Goal: Task Accomplishment & Management: Complete application form

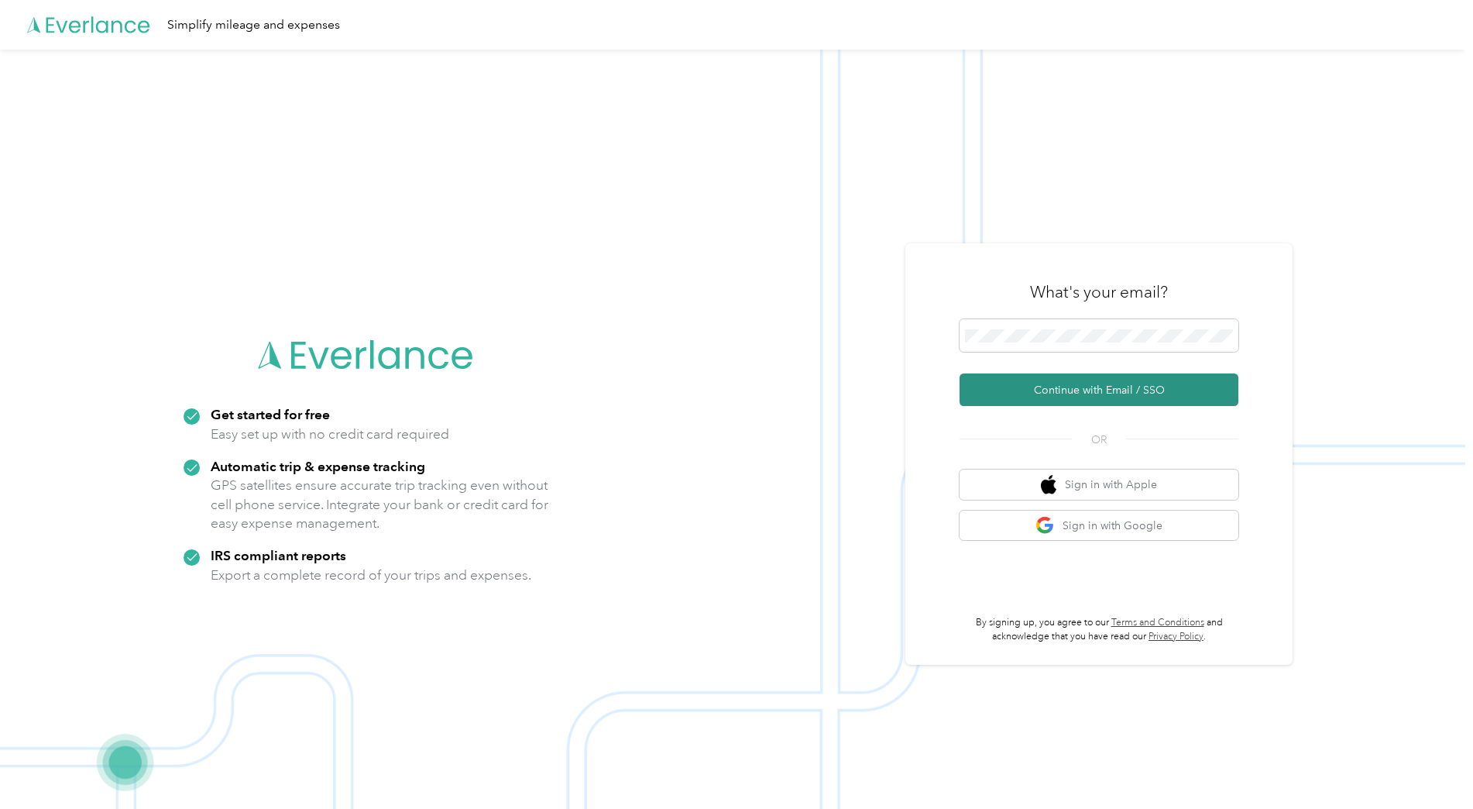
click at [1043, 388] on button "Continue with Email / SSO" at bounding box center [1099, 389] width 279 height 33
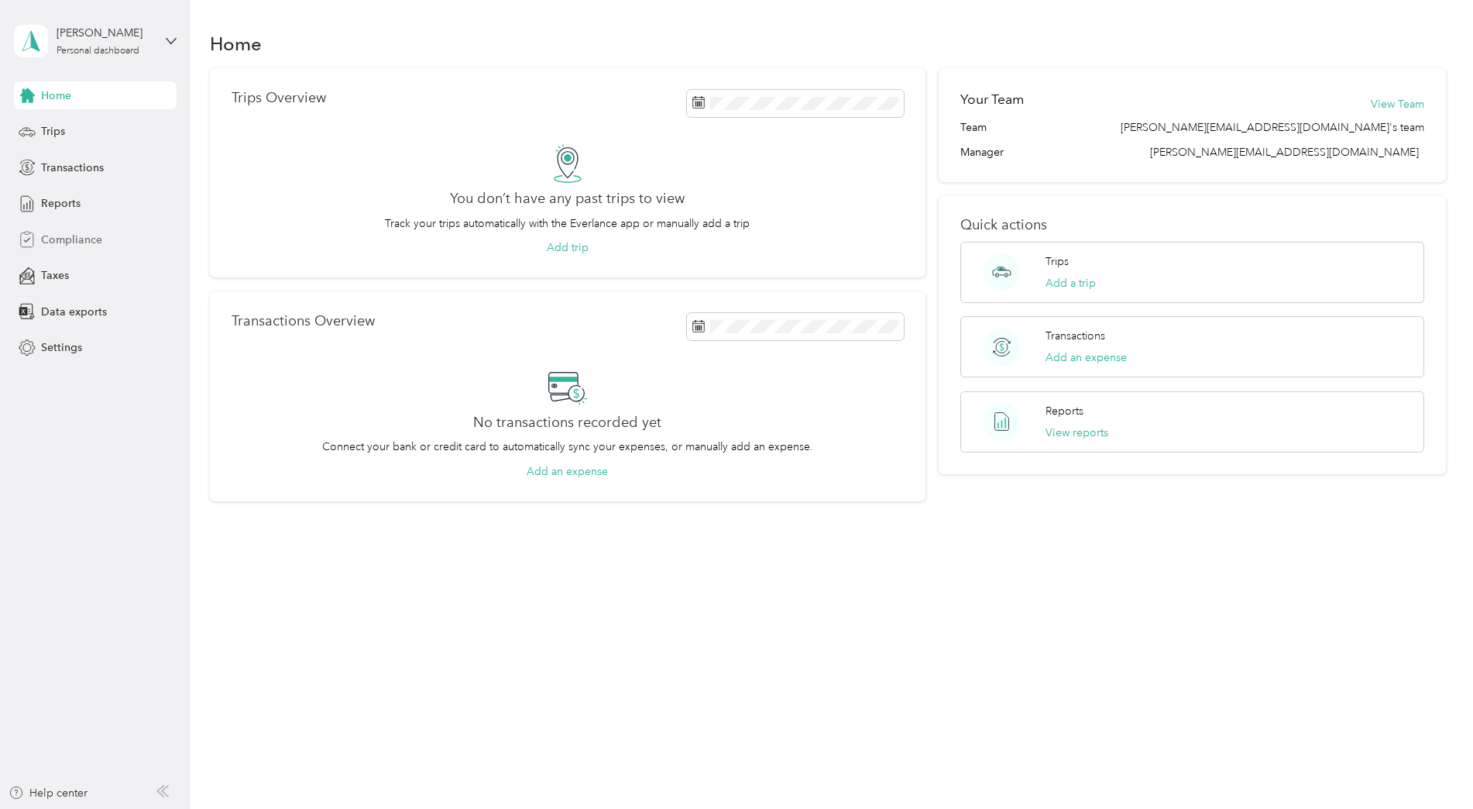
click at [59, 239] on span "Compliance" at bounding box center [71, 240] width 61 height 16
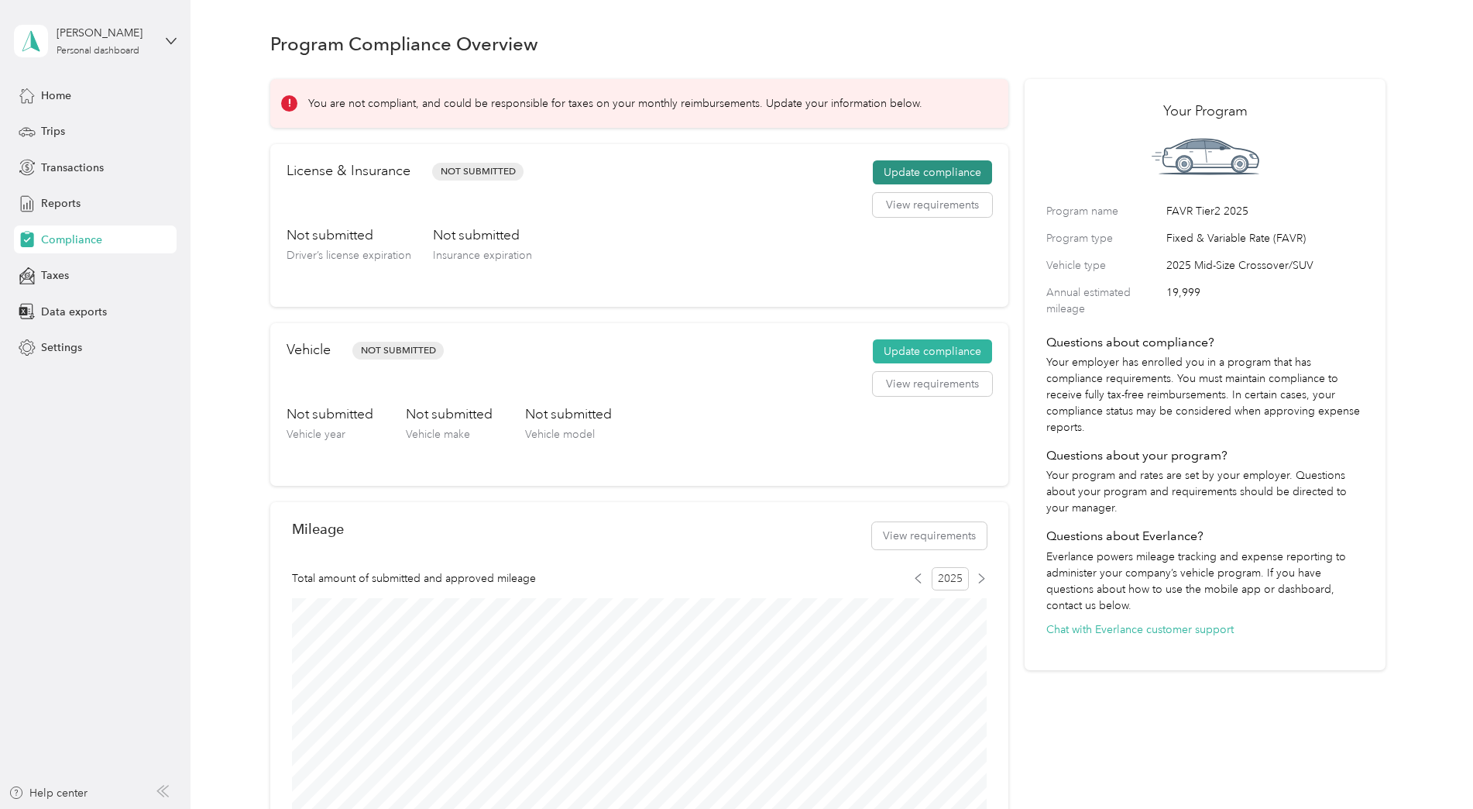
click at [918, 169] on button "Update compliance" at bounding box center [932, 172] width 119 height 25
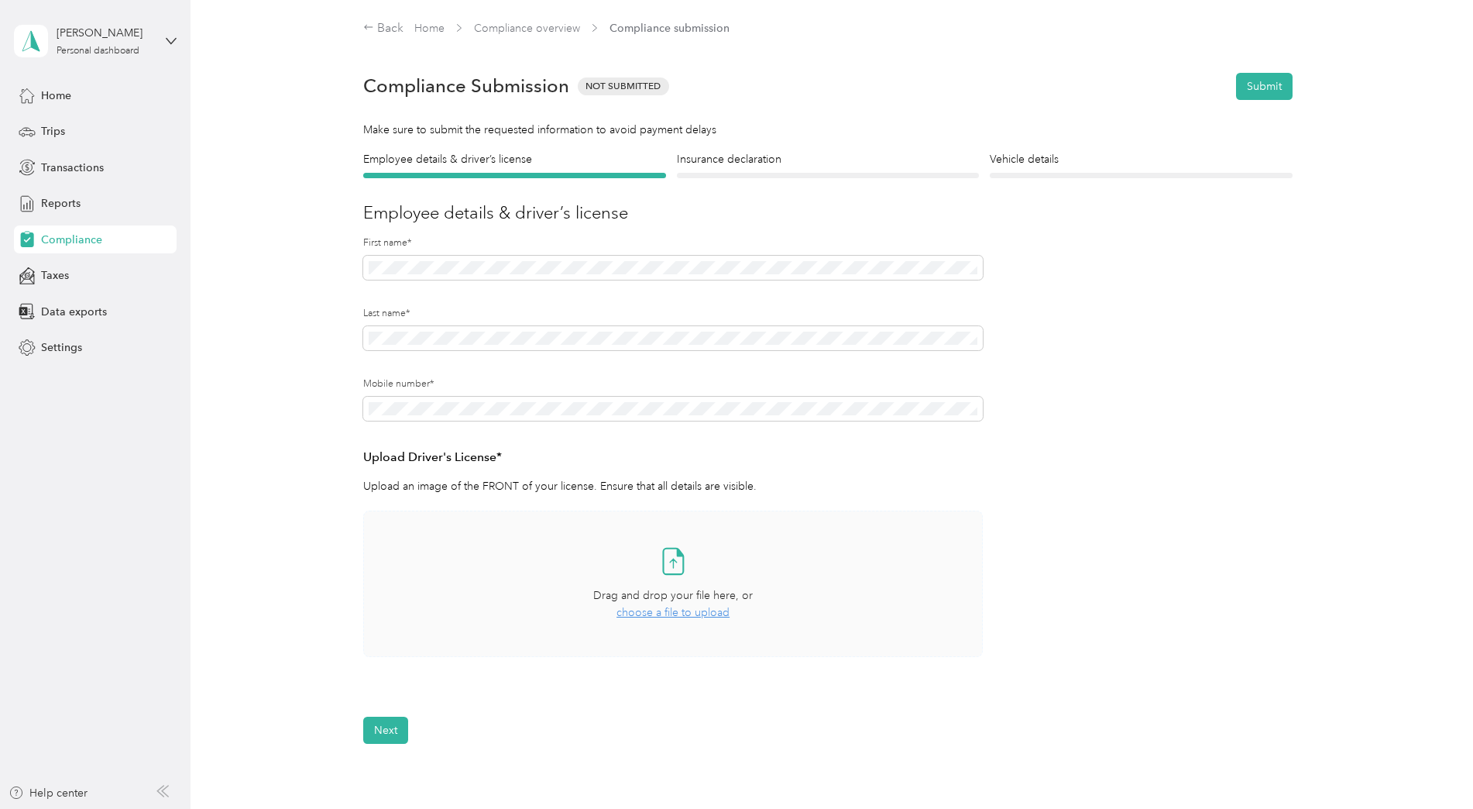
click at [665, 608] on span "choose a file to upload" at bounding box center [673, 612] width 113 height 13
drag, startPoint x: 435, startPoint y: 699, endPoint x: 675, endPoint y: 566, distance: 274.6
click at [675, 566] on div "Take a photo or choose a photo from your library Drag and drop your file here, …" at bounding box center [673, 618] width 620 height 215
drag, startPoint x: 439, startPoint y: 697, endPoint x: 655, endPoint y: 611, distance: 231.9
click at [655, 611] on div "Take a photo or choose a photo from your library Drag and drop your file here, …" at bounding box center [673, 618] width 620 height 215
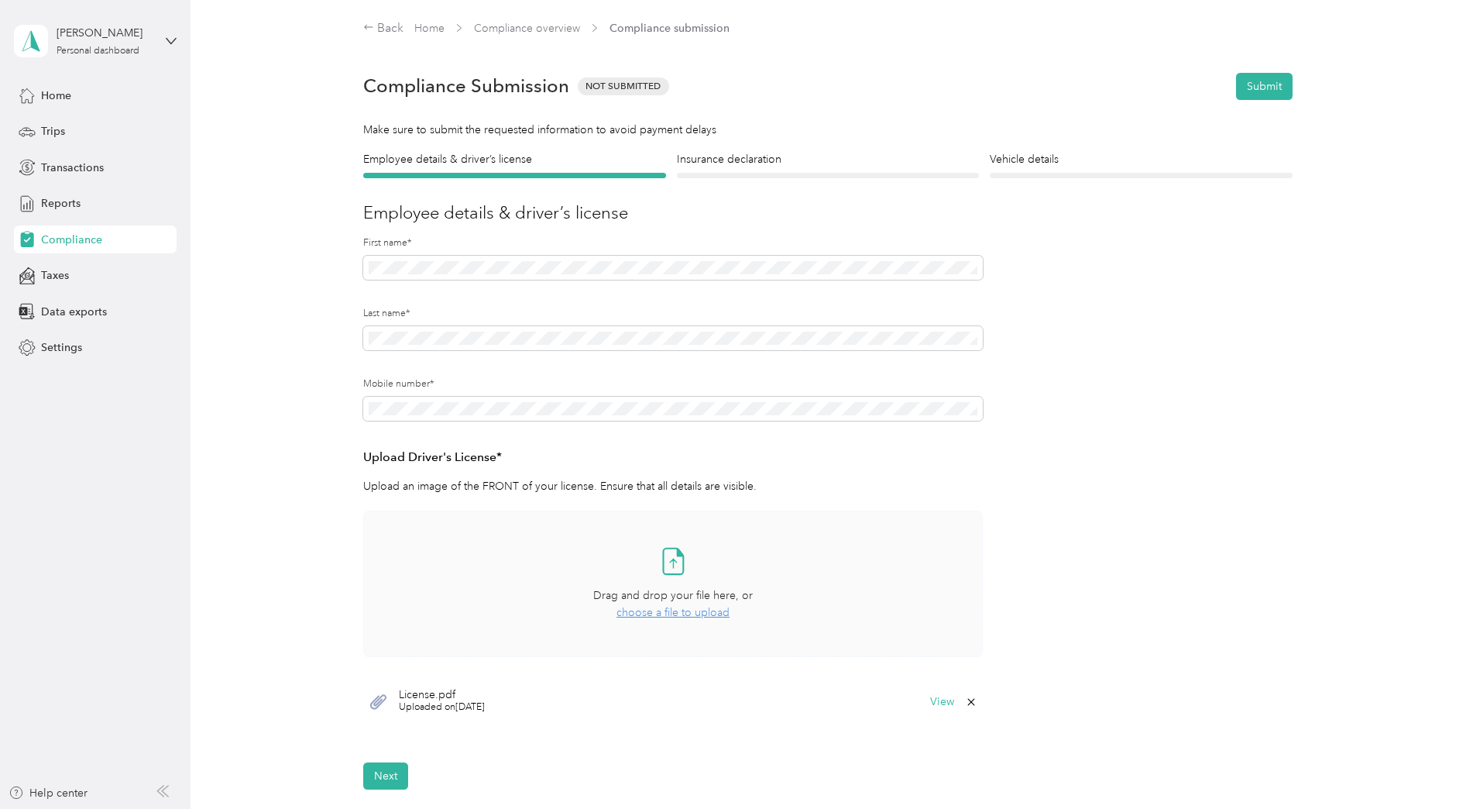
click at [648, 611] on span "choose a file to upload" at bounding box center [673, 612] width 113 height 13
click at [941, 698] on button "View" at bounding box center [942, 701] width 24 height 11
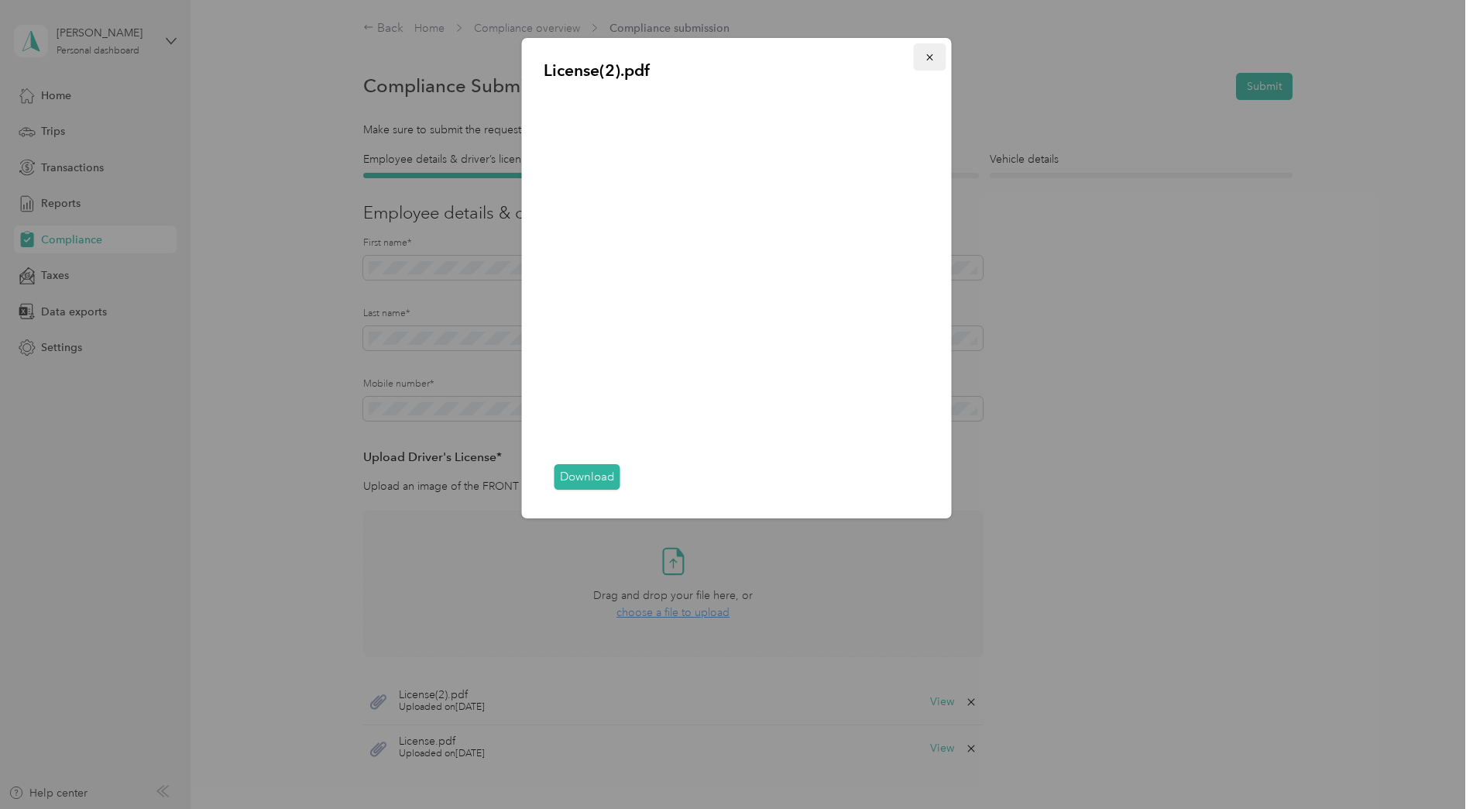
click at [930, 61] on icon "button" at bounding box center [930, 57] width 11 height 11
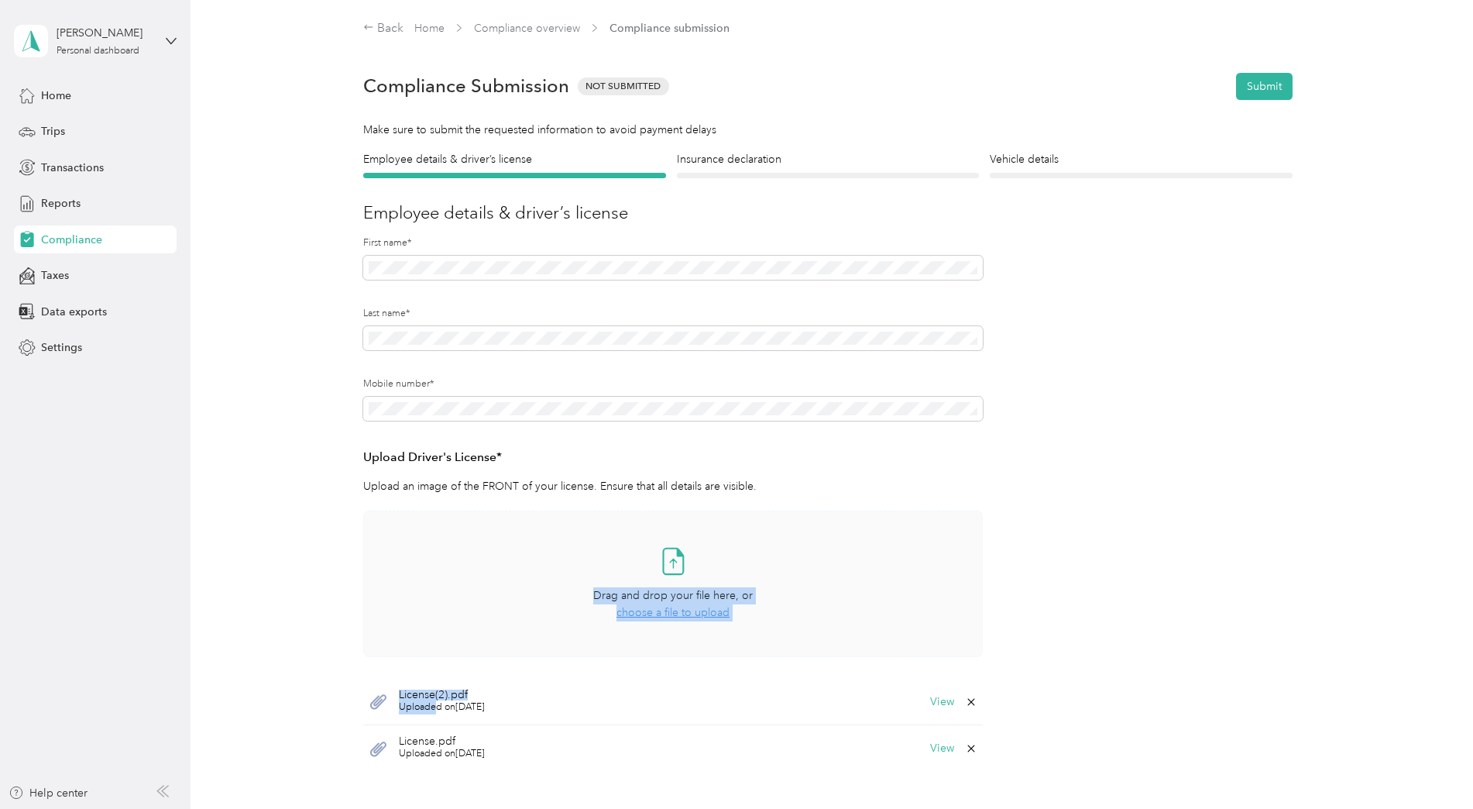
drag, startPoint x: 434, startPoint y: 702, endPoint x: 672, endPoint y: 552, distance: 282.0
click at [672, 552] on div "Take a photo or choose a photo from your library Drag and drop your file here, …" at bounding box center [673, 641] width 620 height 261
drag, startPoint x: 672, startPoint y: 552, endPoint x: 670, endPoint y: 562, distance: 10.3
click at [670, 562] on icon at bounding box center [673, 563] width 7 height 9
drag, startPoint x: 941, startPoint y: 700, endPoint x: 679, endPoint y: 557, distance: 299.2
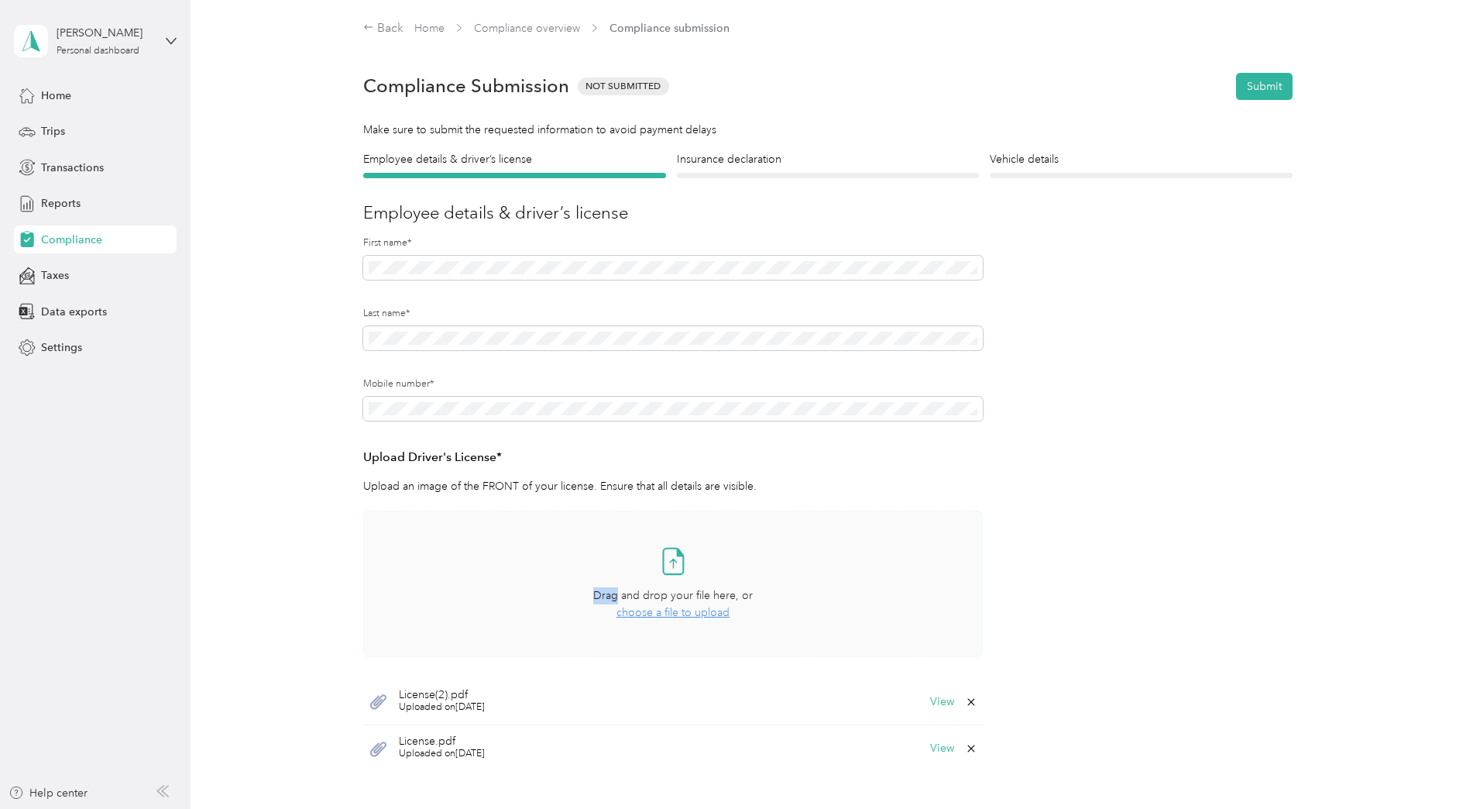
click at [679, 557] on div "Take a photo or choose a photo from your library Drag and drop your file here, …" at bounding box center [673, 641] width 620 height 261
drag, startPoint x: 377, startPoint y: 702, endPoint x: 672, endPoint y: 566, distance: 325.5
click at [672, 566] on div "Take a photo or choose a photo from your library Drag and drop your file here, …" at bounding box center [673, 641] width 620 height 261
drag, startPoint x: 428, startPoint y: 707, endPoint x: 688, endPoint y: 565, distance: 296.8
click at [688, 565] on div "Take a photo or choose a photo from your library Drag and drop your file here, …" at bounding box center [673, 641] width 620 height 261
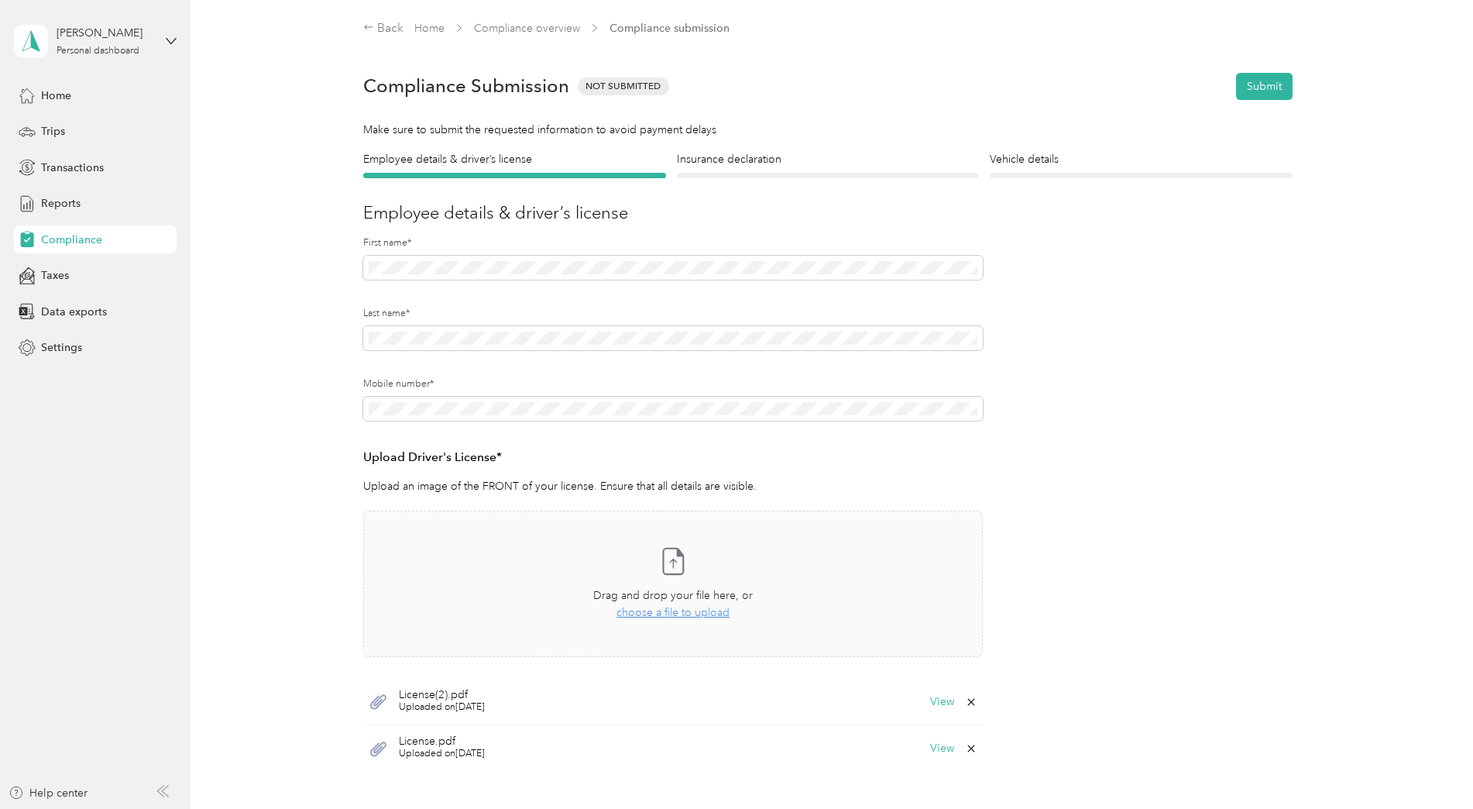
click at [456, 706] on span "Uploaded on [DATE]" at bounding box center [442, 707] width 86 height 14
drag, startPoint x: 456, startPoint y: 706, endPoint x: 425, endPoint y: 700, distance: 31.5
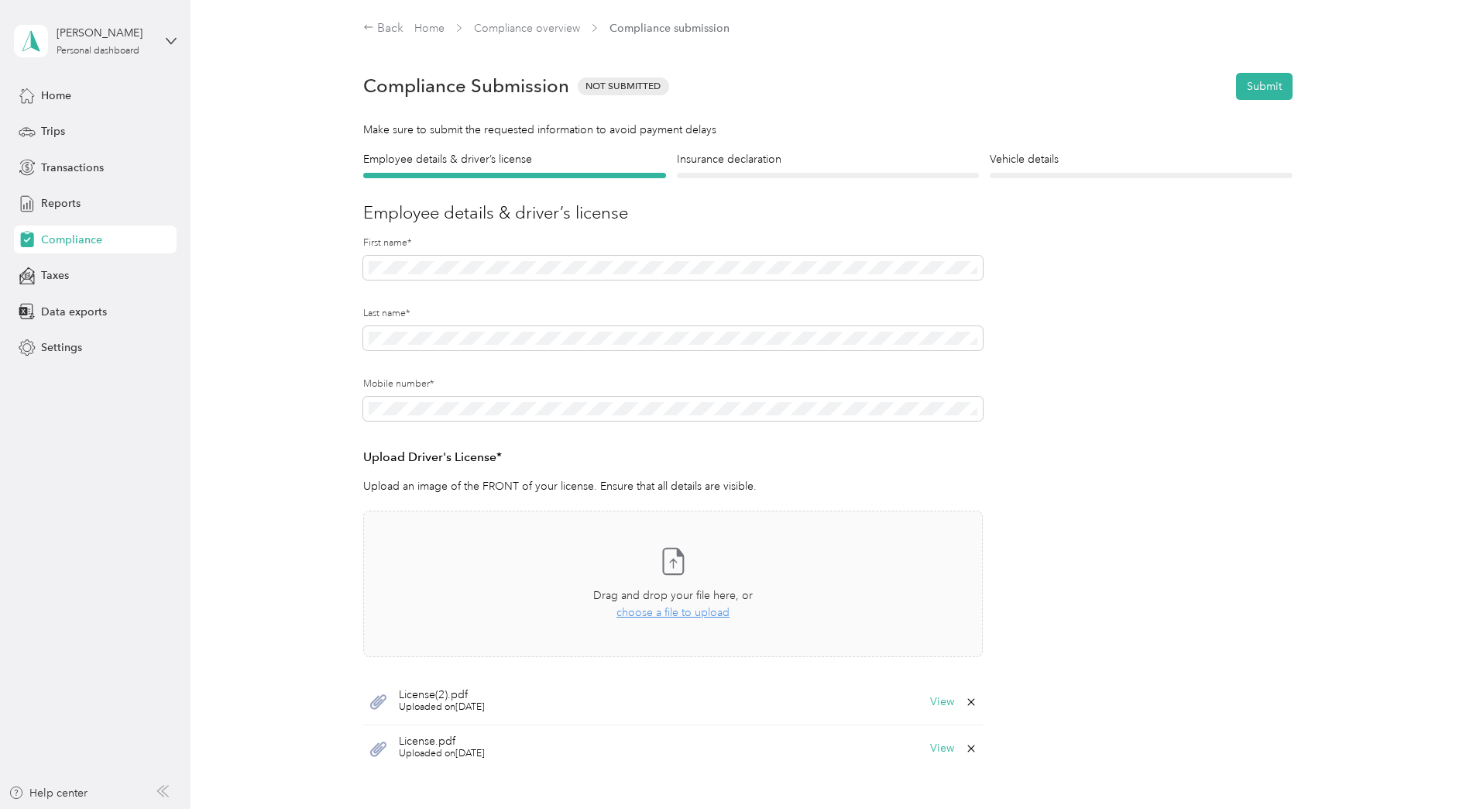
click at [425, 700] on span "Uploaded on [DATE]" at bounding box center [442, 707] width 86 height 14
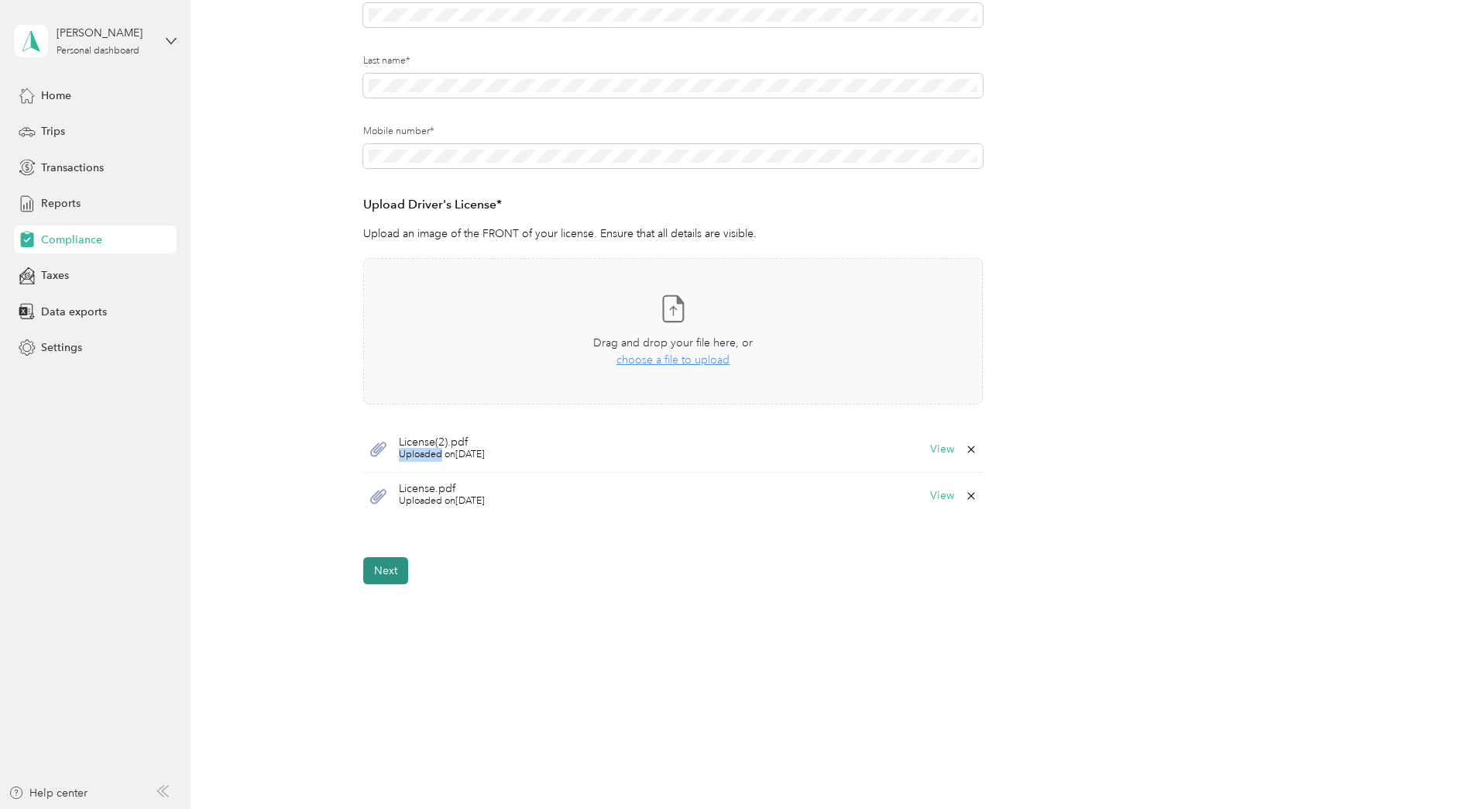
click at [387, 566] on button "Next" at bounding box center [385, 570] width 45 height 27
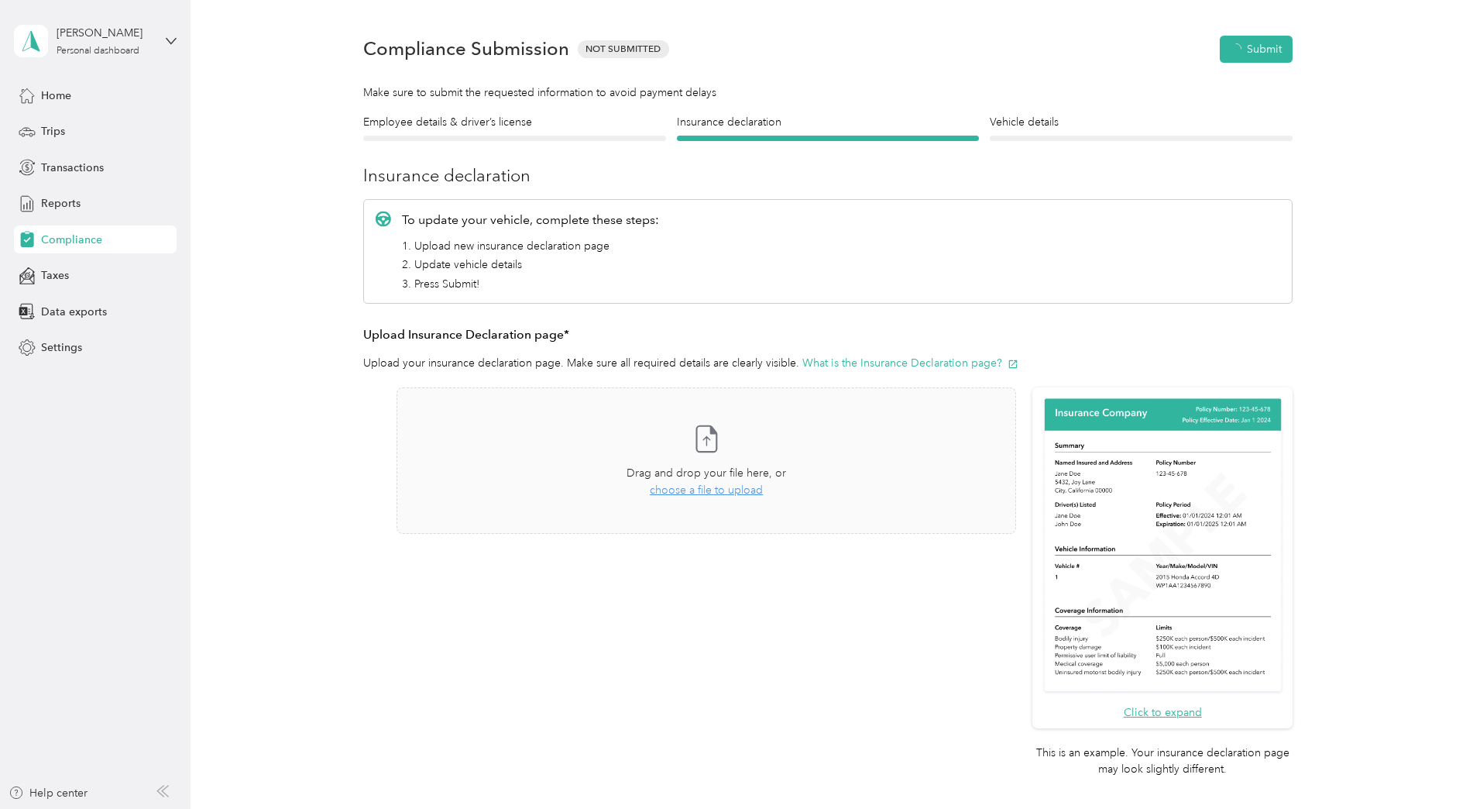
scroll to position [19, 0]
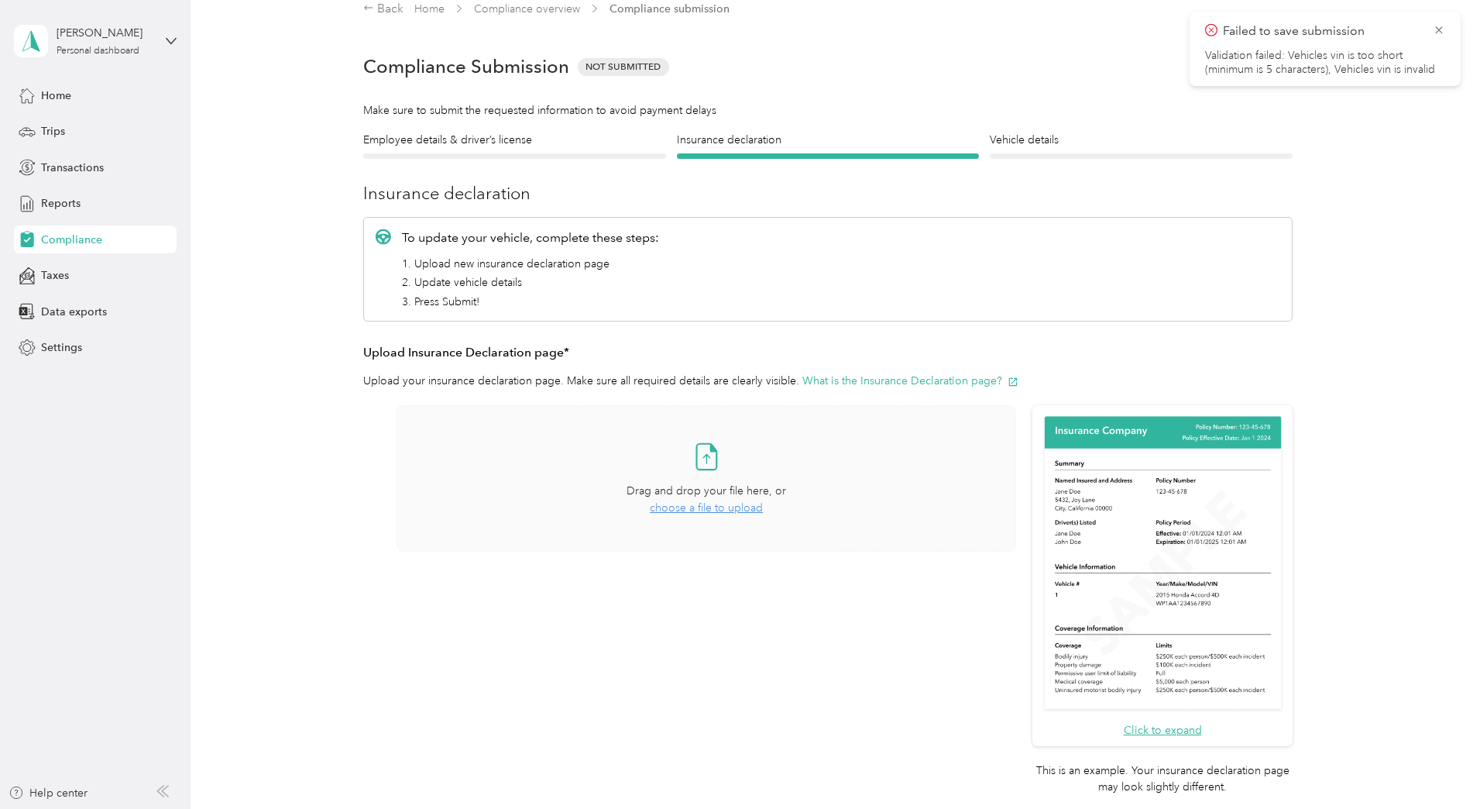
click at [693, 511] on span "choose a file to upload" at bounding box center [706, 507] width 113 height 13
drag, startPoint x: 464, startPoint y: 595, endPoint x: 690, endPoint y: 481, distance: 253.3
click at [690, 481] on div "Take a photo or choose a photo from your library Drag and drop your file here, …" at bounding box center [707, 512] width 620 height 215
click at [978, 593] on button "View" at bounding box center [976, 596] width 24 height 11
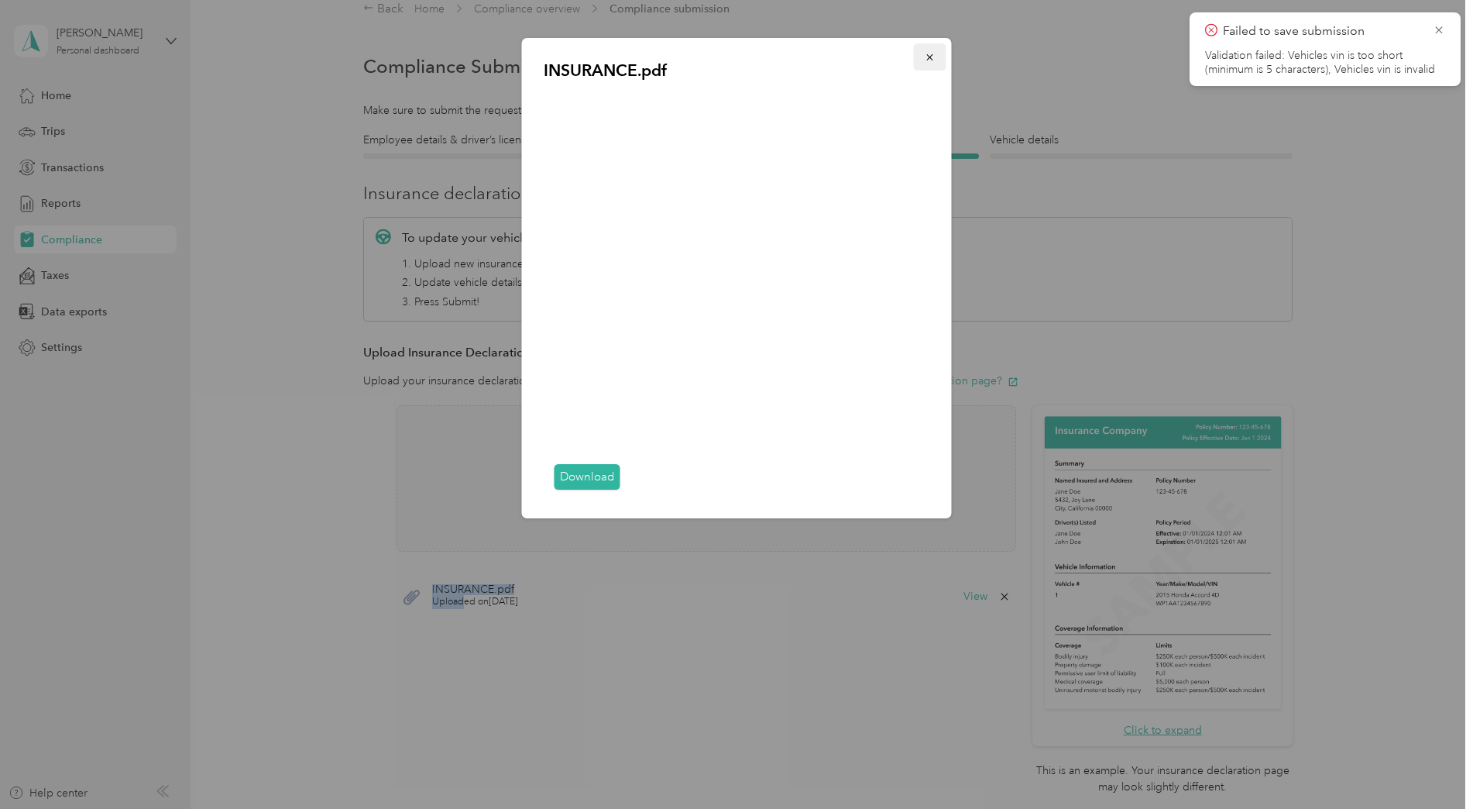
click at [928, 57] on icon "button" at bounding box center [930, 57] width 11 height 11
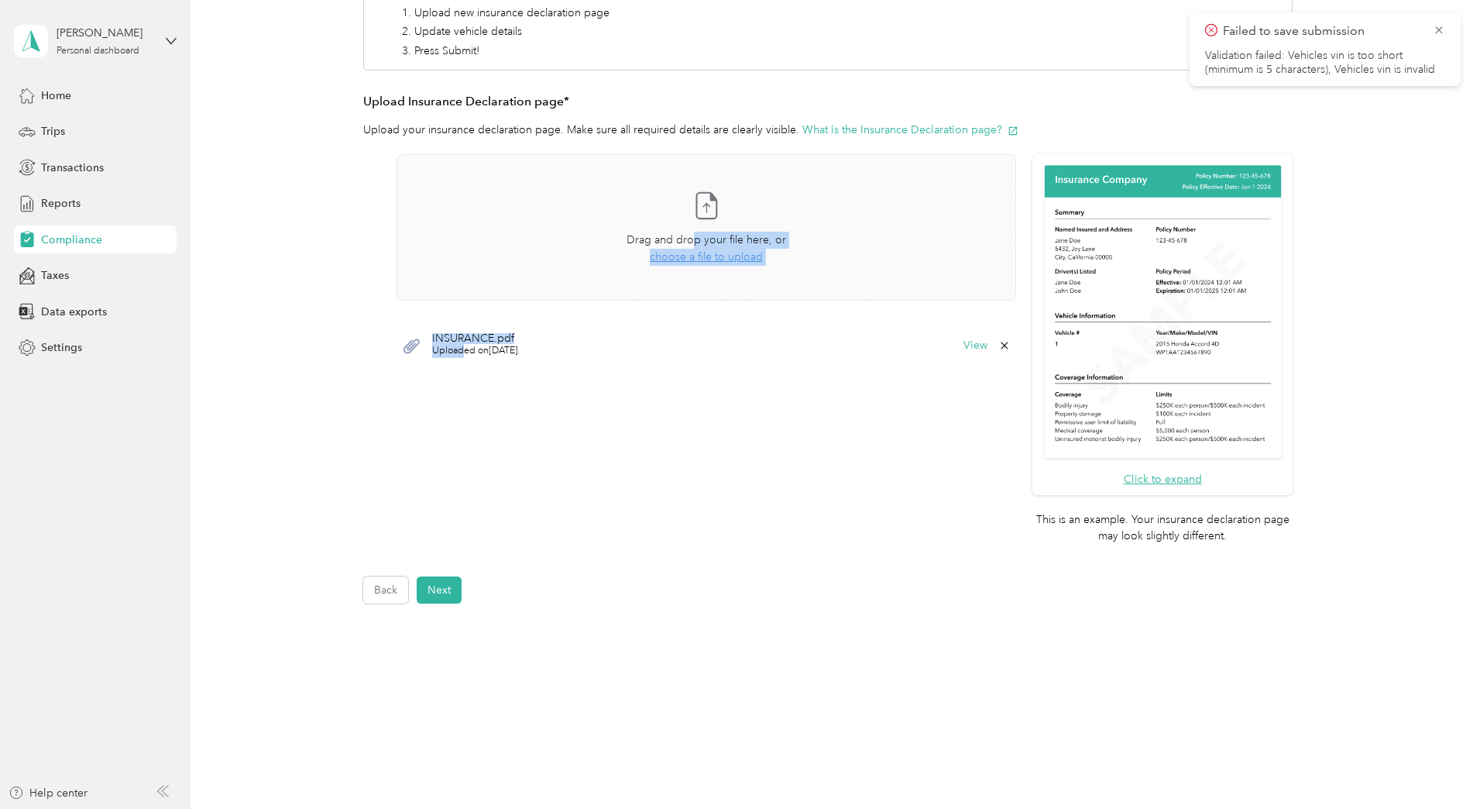
scroll to position [291, 0]
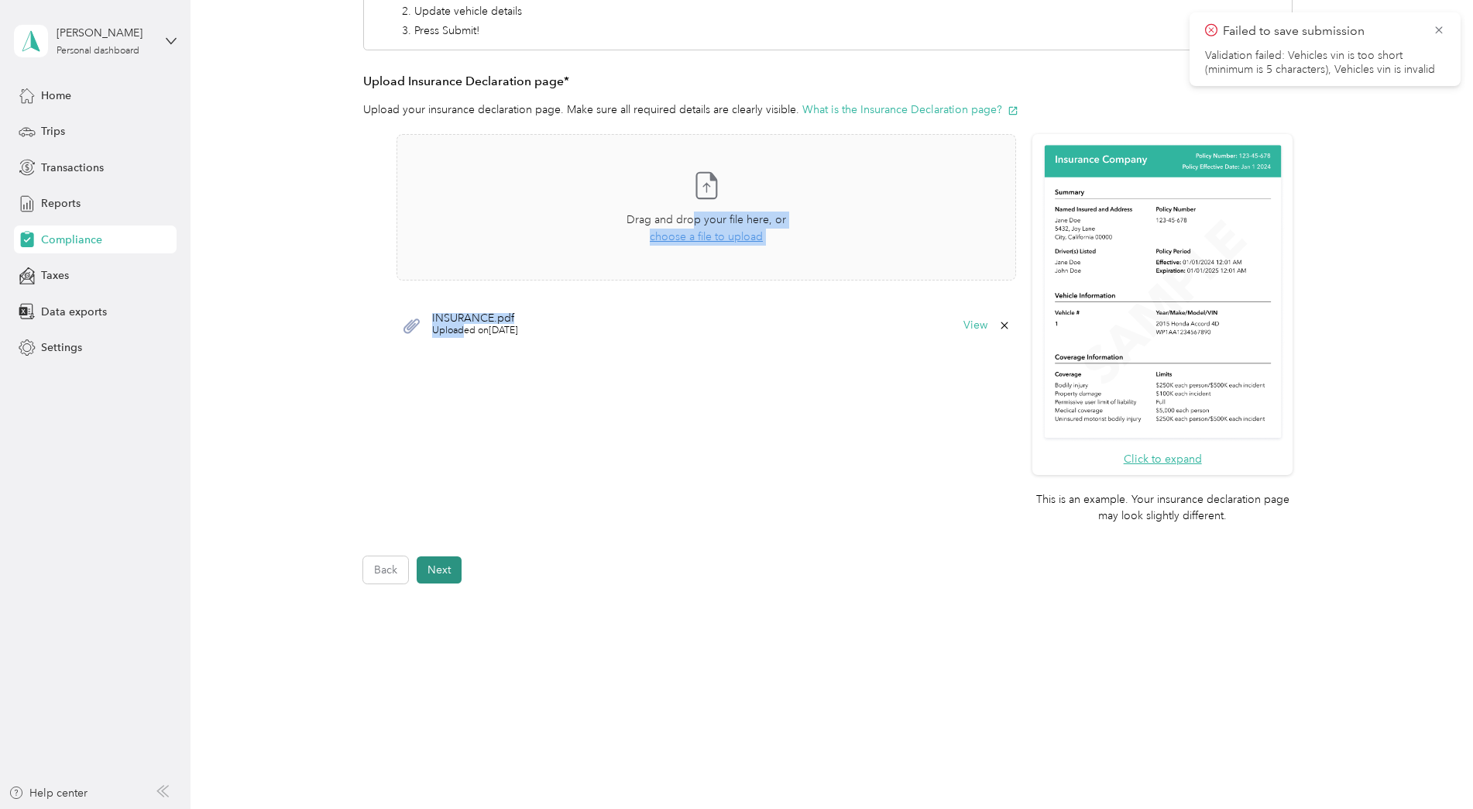
click at [447, 574] on button "Next" at bounding box center [439, 569] width 45 height 27
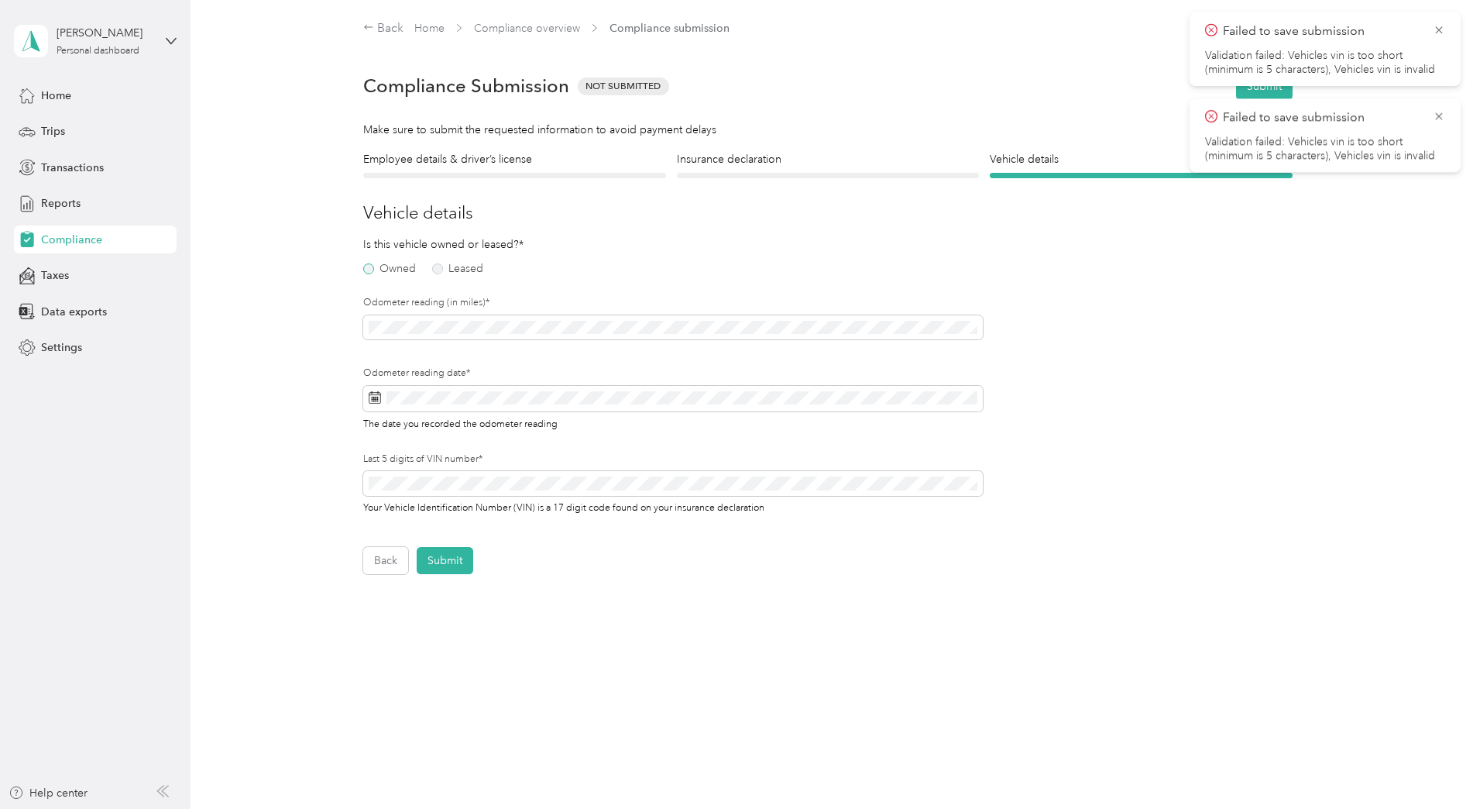
click at [371, 268] on label "Owned" at bounding box center [389, 268] width 53 height 11
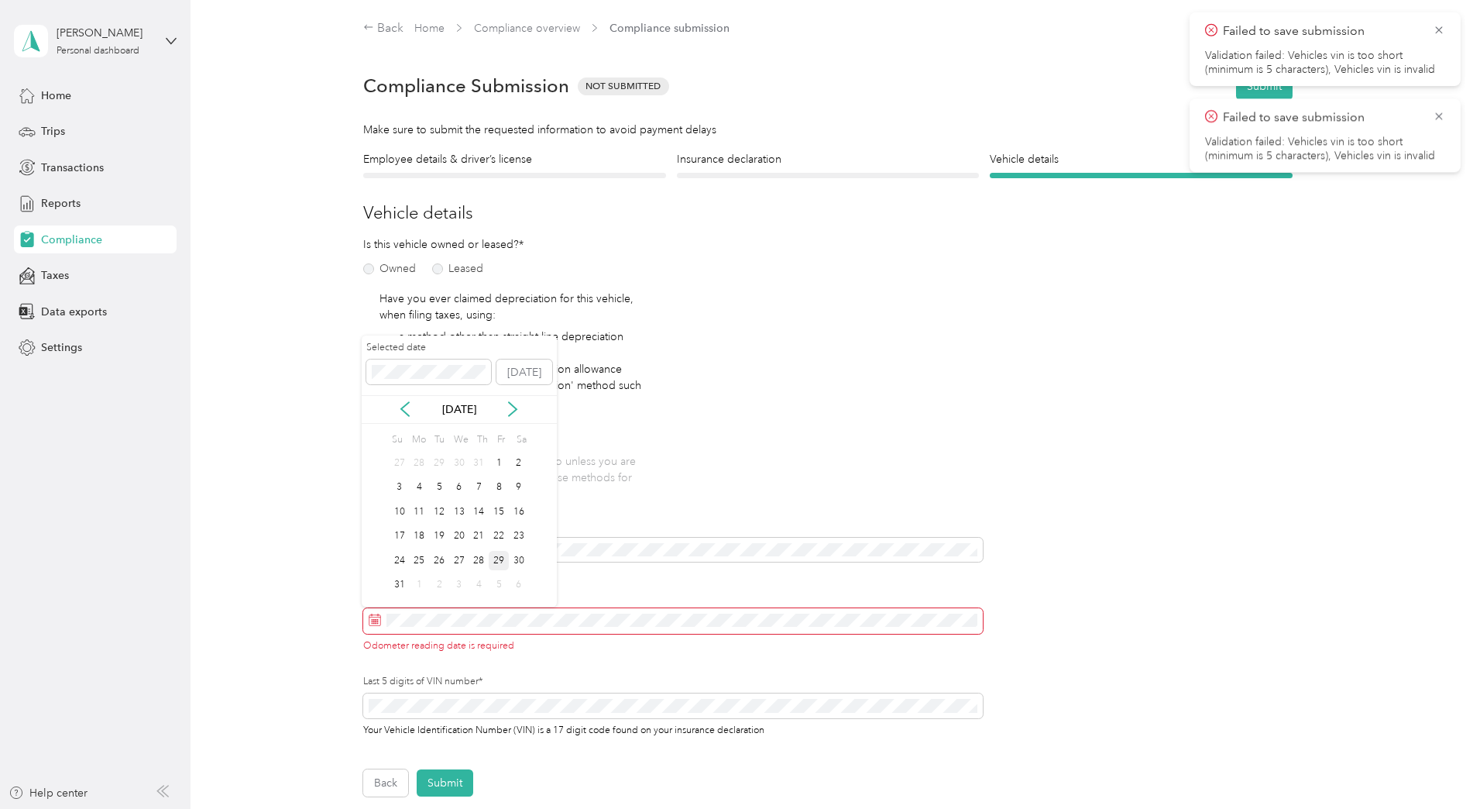
click at [496, 559] on div "29" at bounding box center [499, 560] width 20 height 19
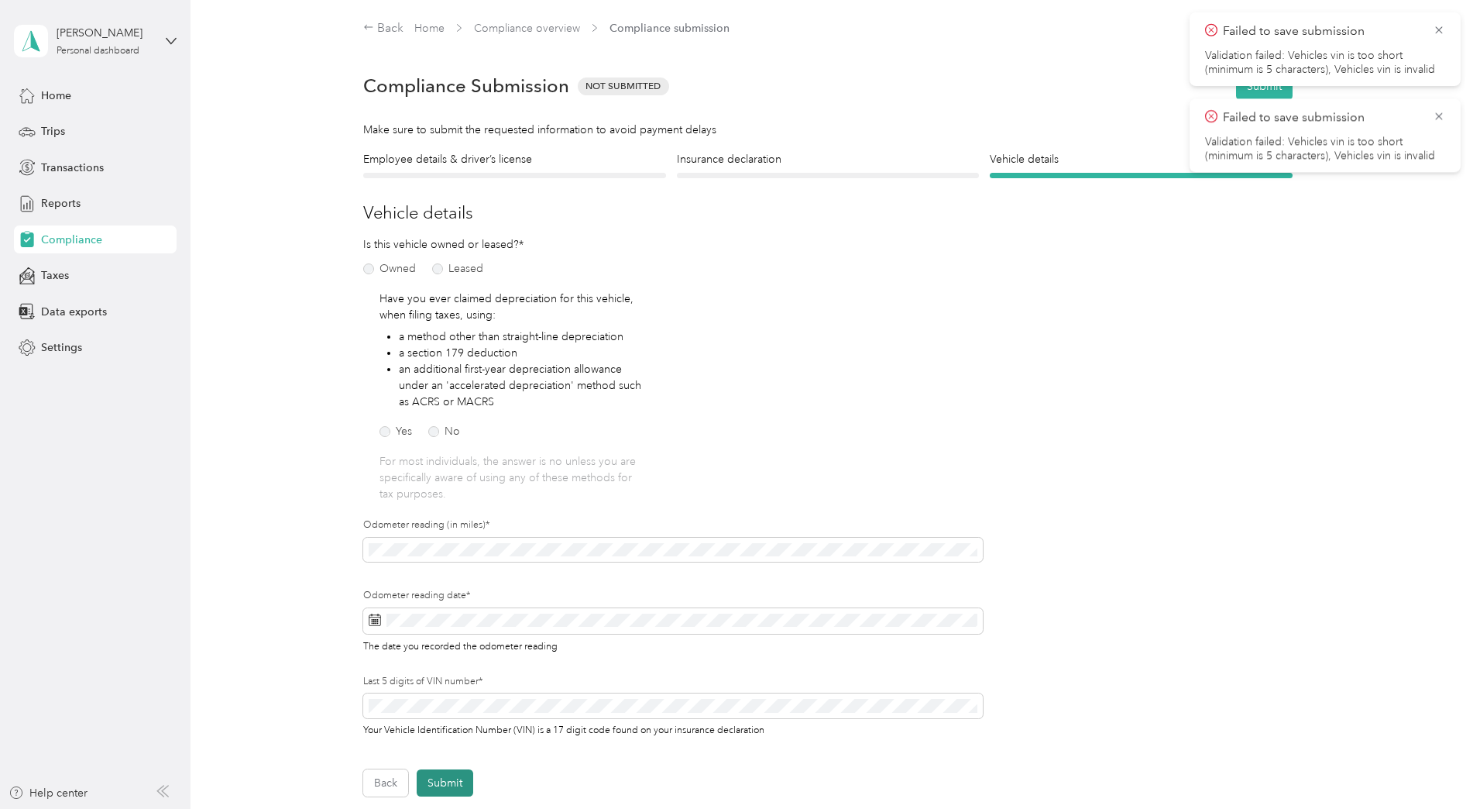
click at [438, 782] on button "Submit" at bounding box center [445, 782] width 57 height 27
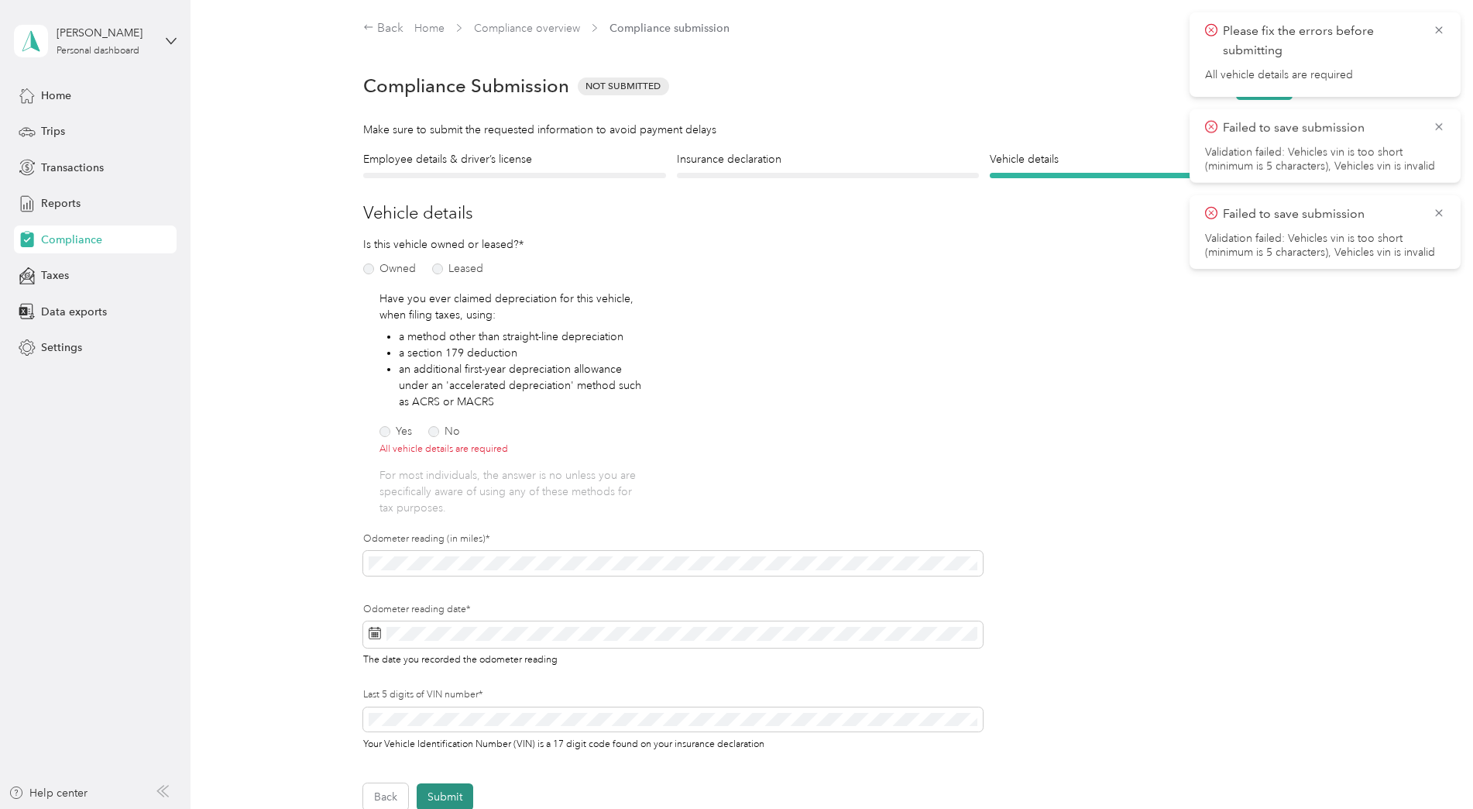
click at [445, 796] on button "Submit" at bounding box center [445, 796] width 57 height 27
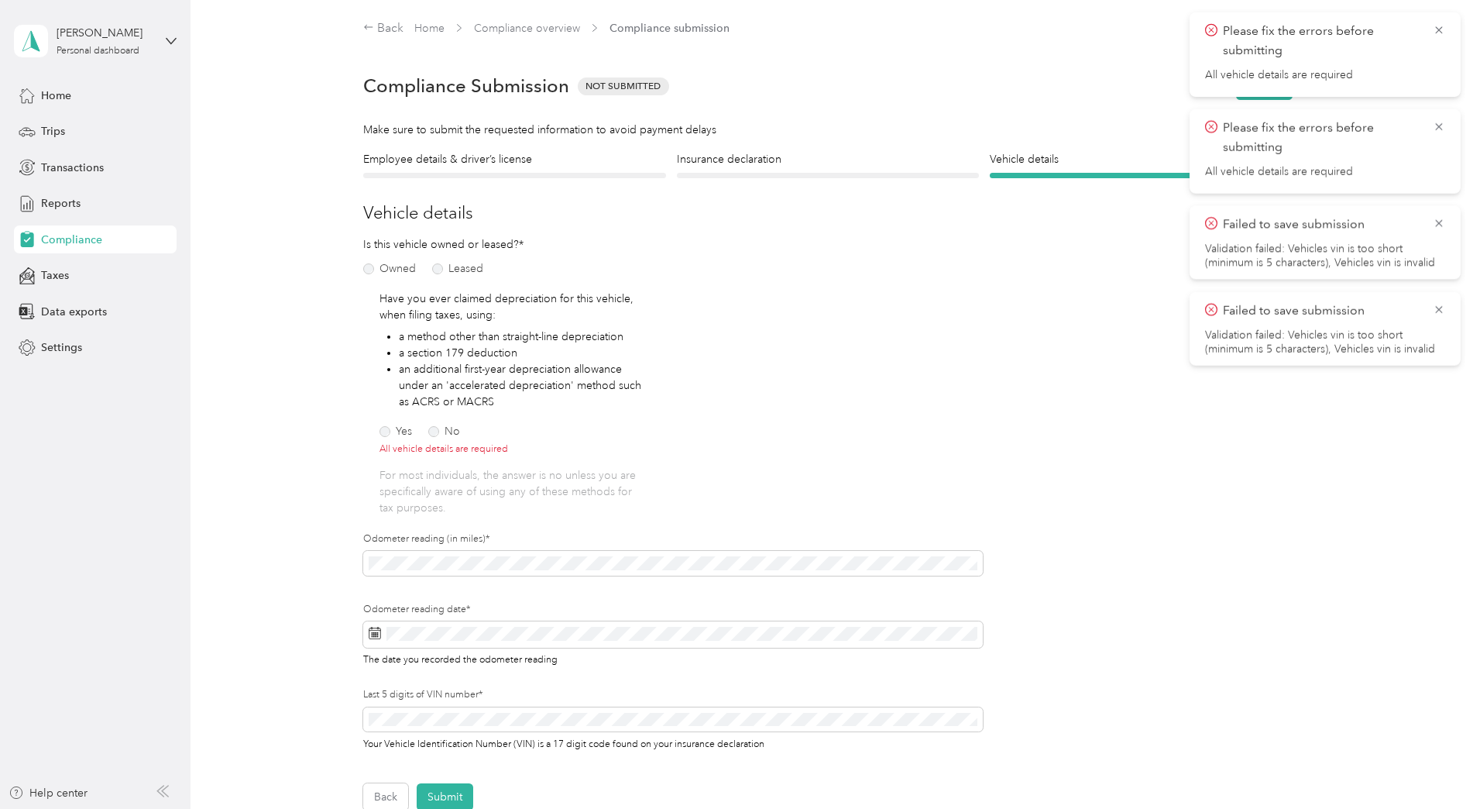
click at [1272, 65] on div "Please fix the errors before submitting All vehicle details are required" at bounding box center [1325, 55] width 240 height 66
click at [434, 430] on label "No" at bounding box center [444, 431] width 32 height 11
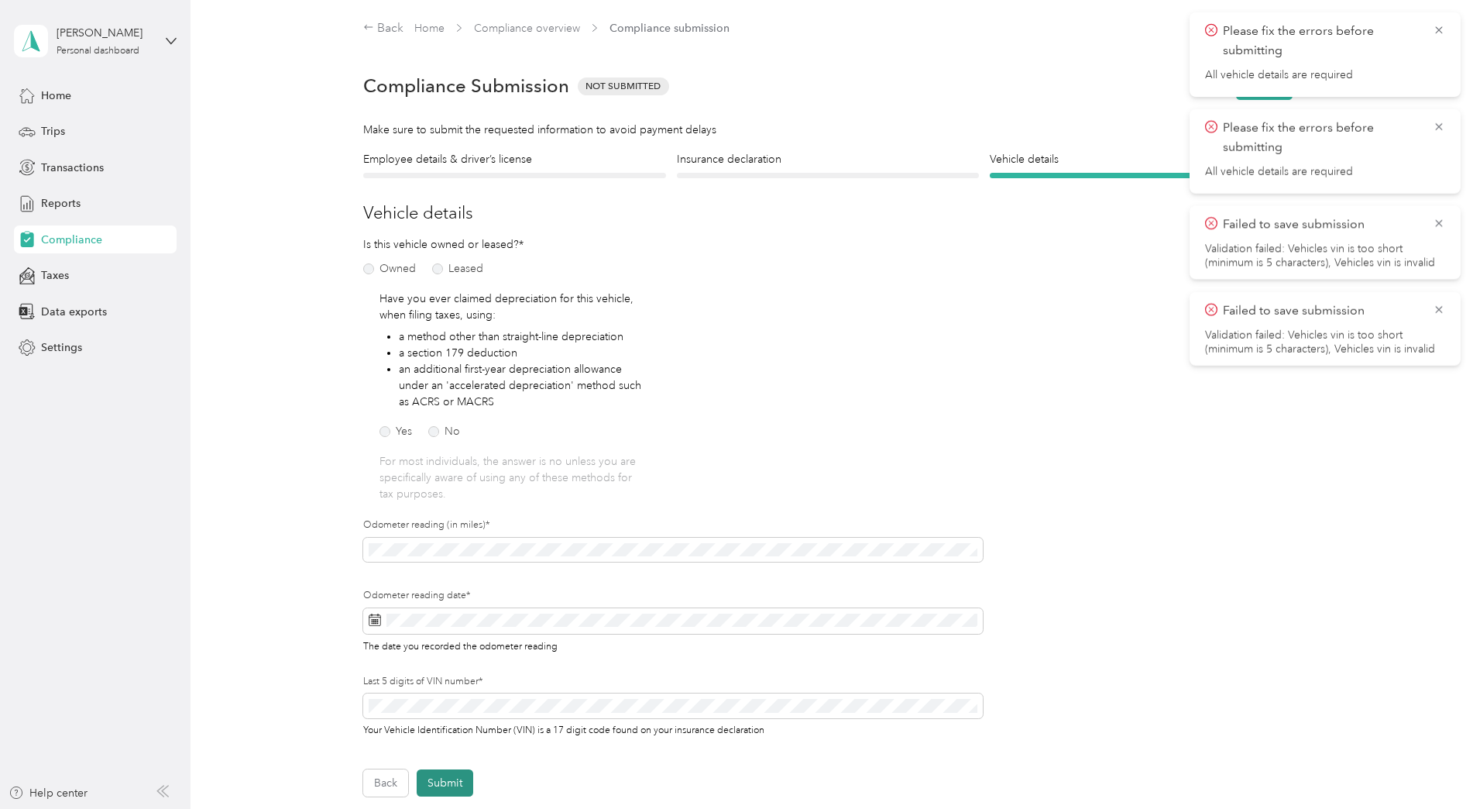
click at [452, 779] on button "Submit" at bounding box center [445, 782] width 57 height 27
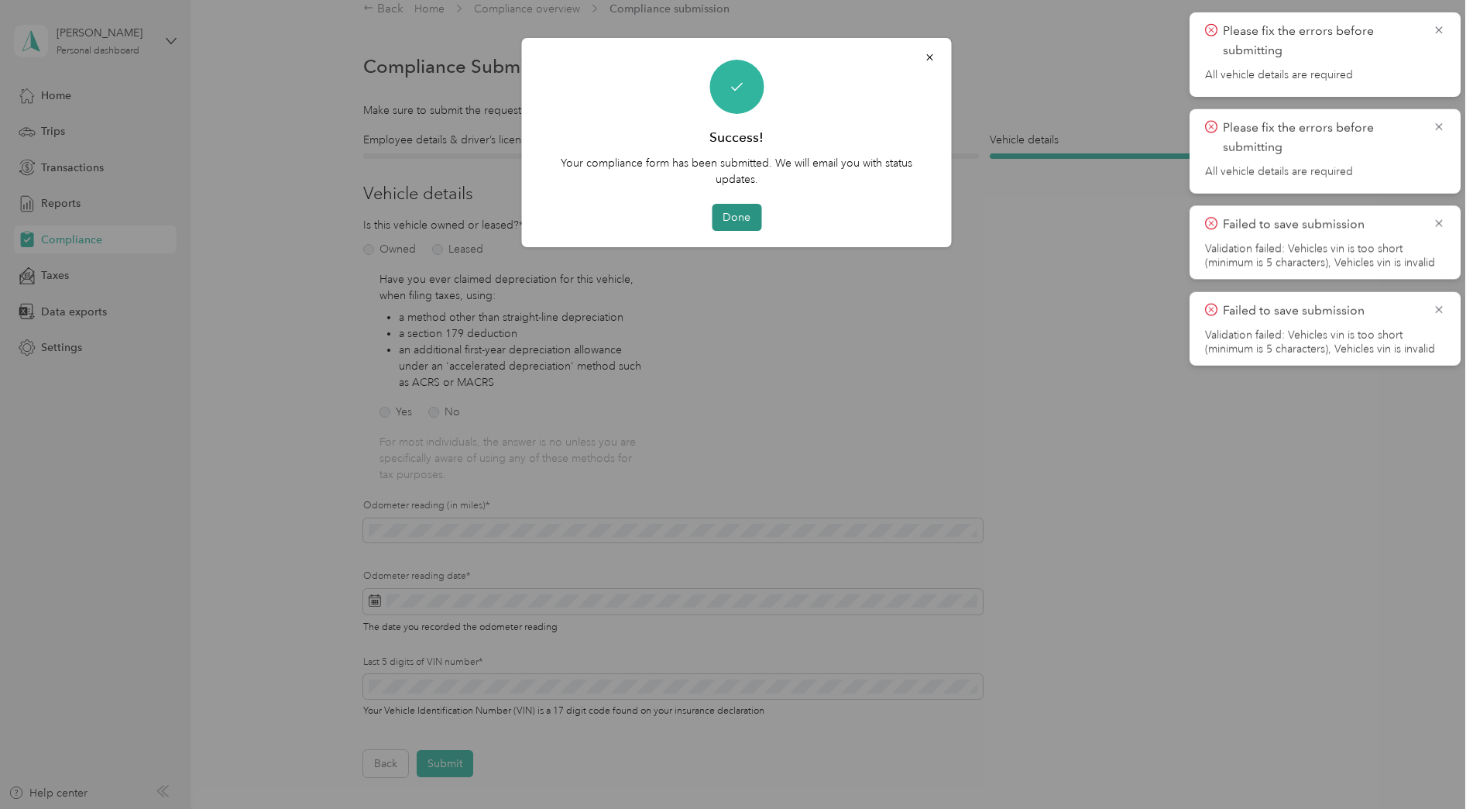
click at [741, 213] on button "Done" at bounding box center [737, 217] width 50 height 27
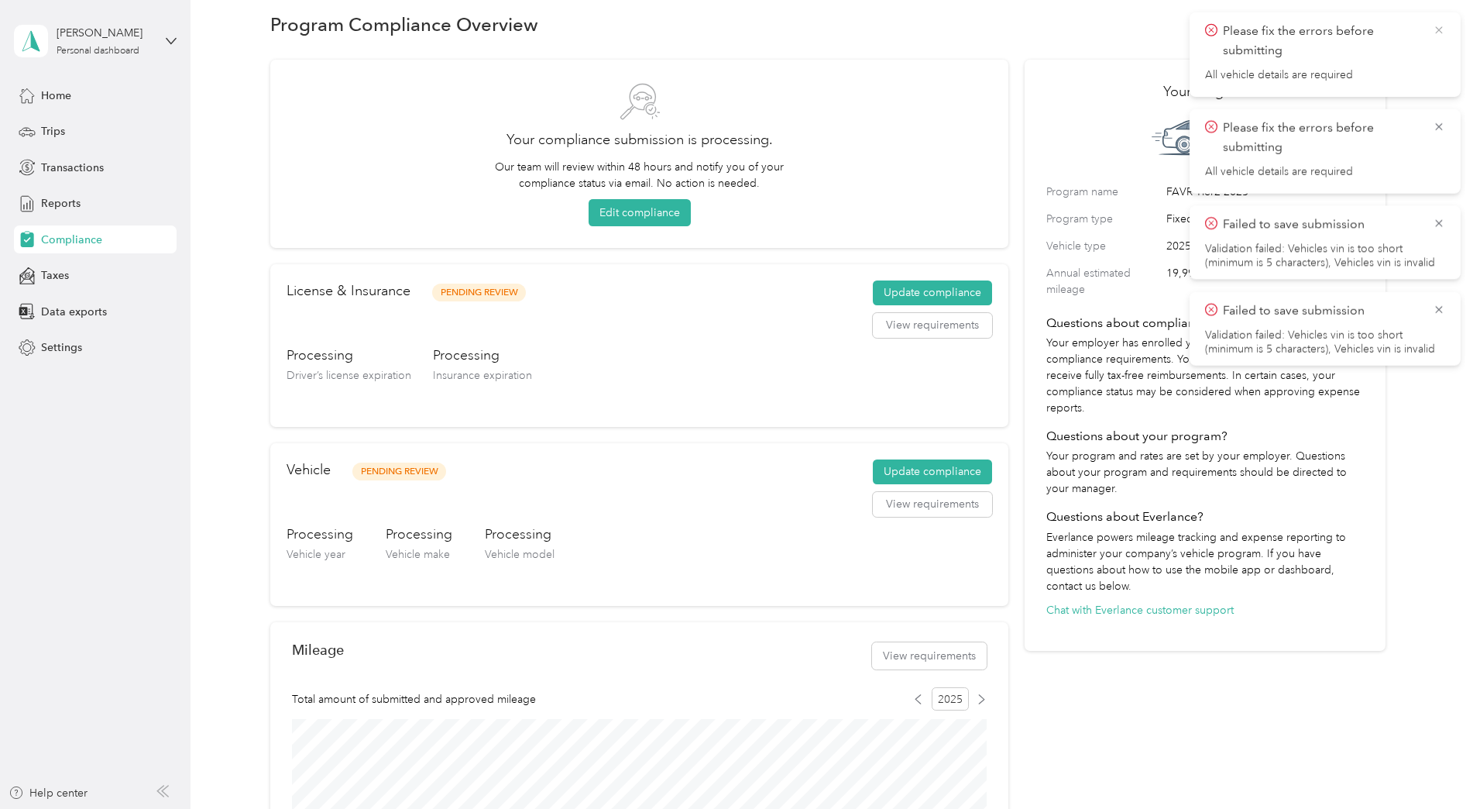
click at [1439, 27] on icon at bounding box center [1439, 30] width 12 height 14
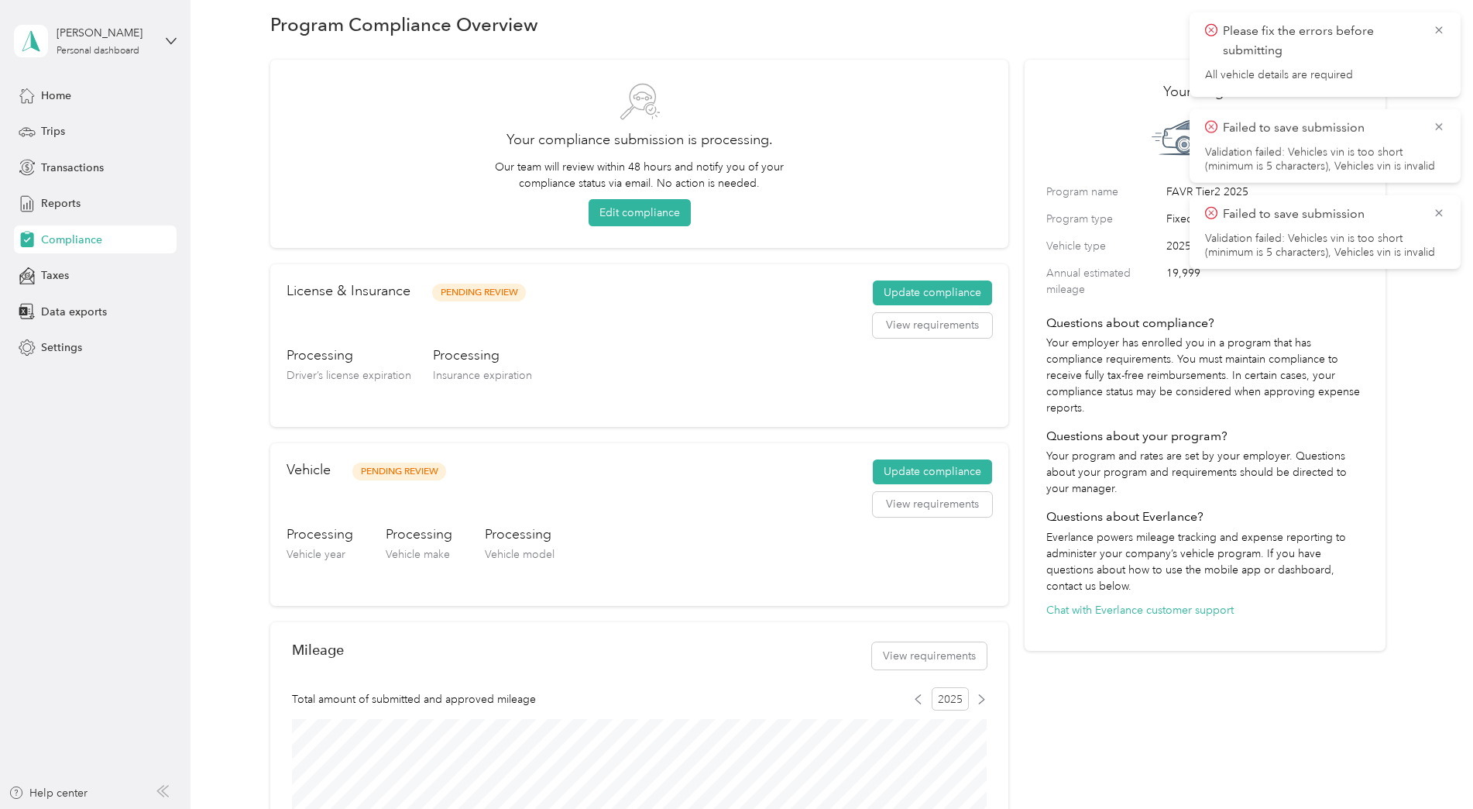
click at [1439, 27] on icon at bounding box center [1439, 30] width 12 height 14
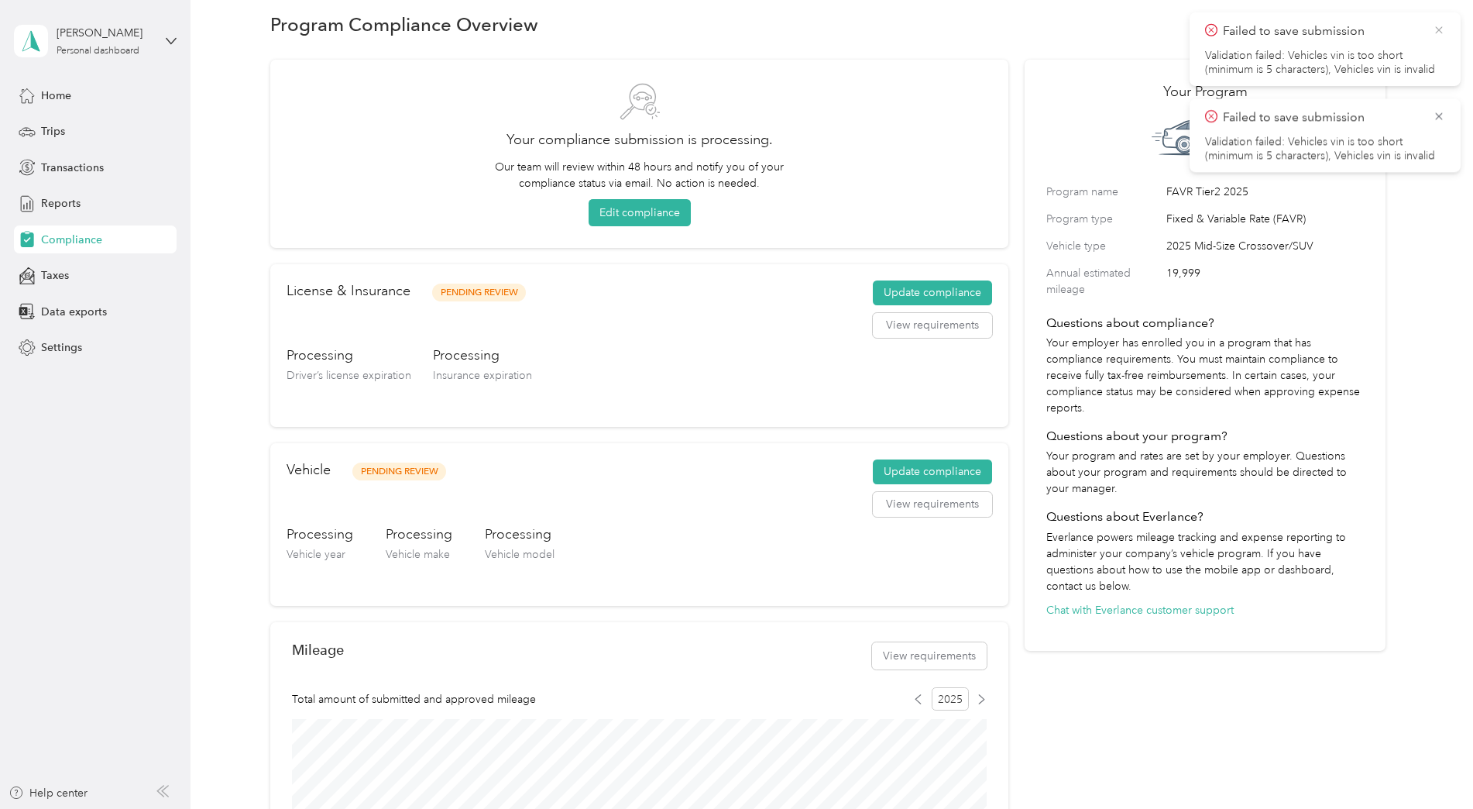
click at [1439, 28] on icon at bounding box center [1439, 30] width 12 height 14
click at [1441, 30] on icon at bounding box center [1439, 30] width 12 height 14
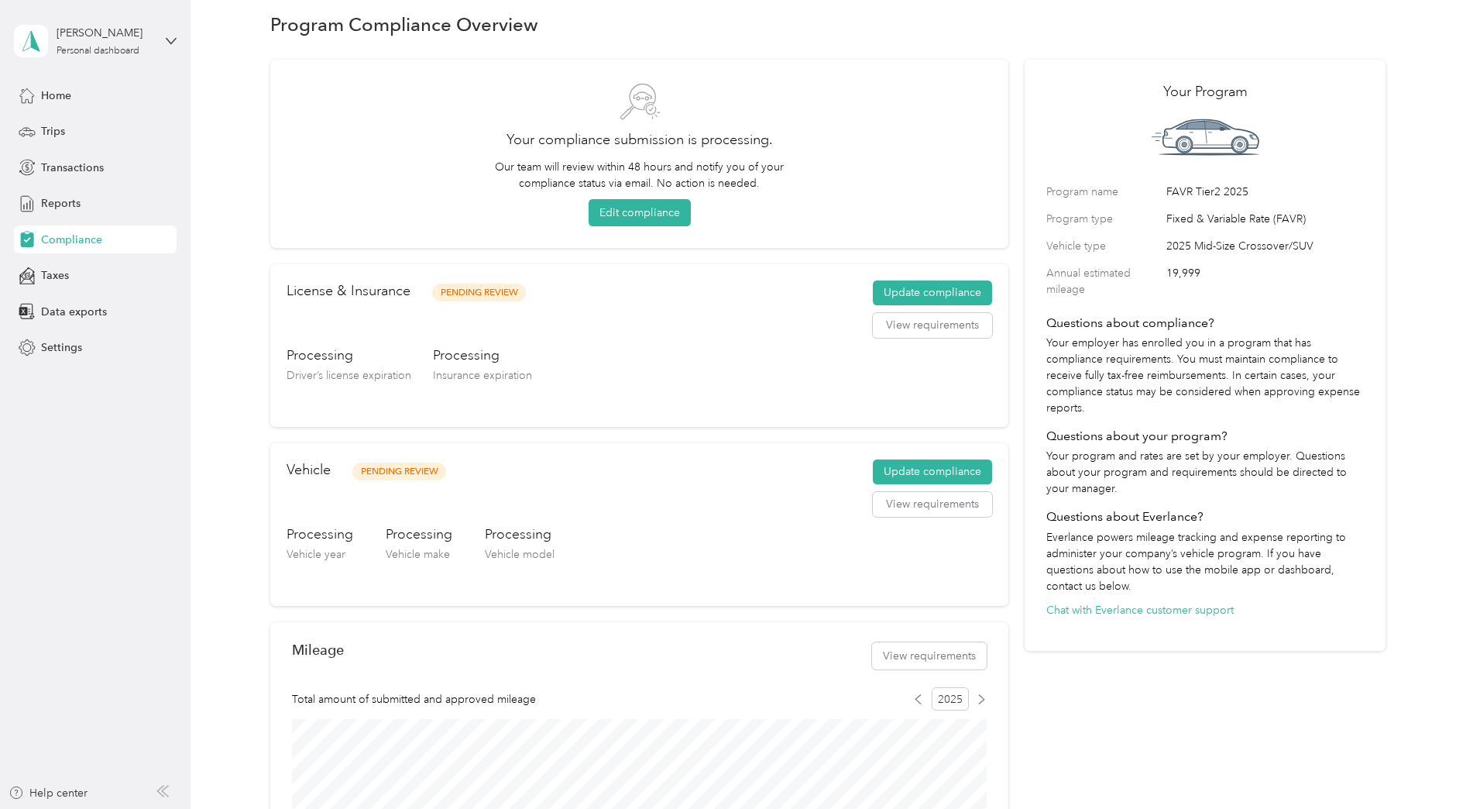
scroll to position [485, 0]
